Goal: Information Seeking & Learning: Find specific page/section

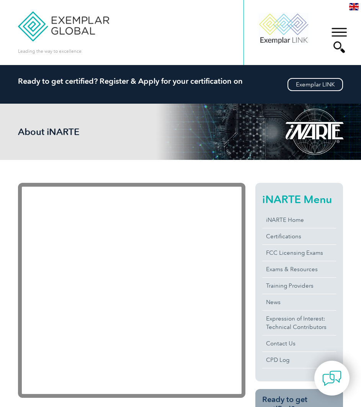
click at [340, 35] on div "▼" at bounding box center [339, 40] width 21 height 38
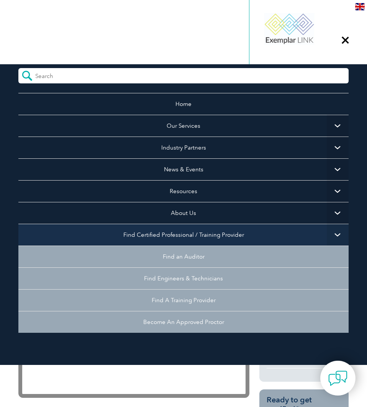
click at [229, 234] on link "Find Certified Professional / Training Provider" at bounding box center [183, 235] width 330 height 22
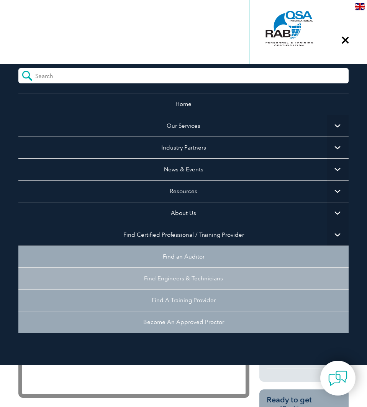
click at [209, 277] on link "Find Engineers & Technicians" at bounding box center [183, 279] width 330 height 22
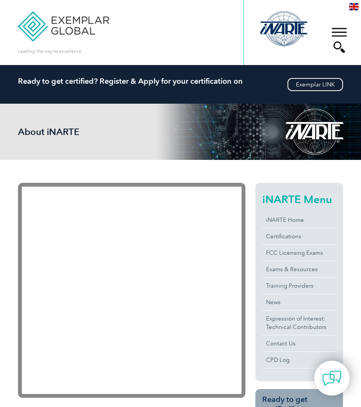
click at [336, 34] on div "▼" at bounding box center [339, 40] width 21 height 38
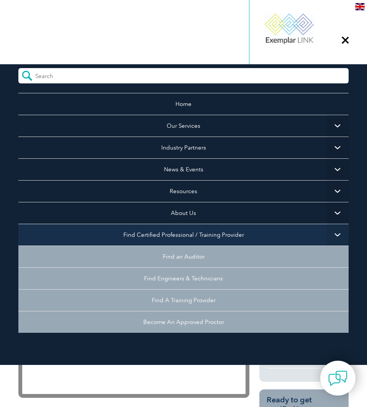
click at [186, 229] on link "Find Certified Professional / Training Provider" at bounding box center [183, 235] width 330 height 22
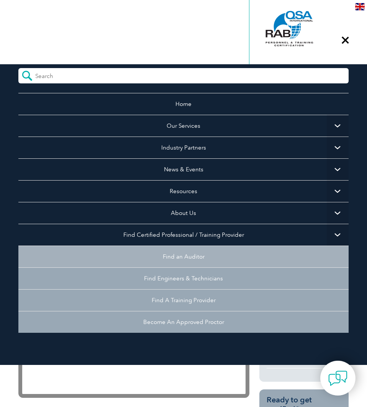
click at [177, 260] on link "Find an Auditor" at bounding box center [183, 257] width 330 height 22
